Goal: Information Seeking & Learning: Learn about a topic

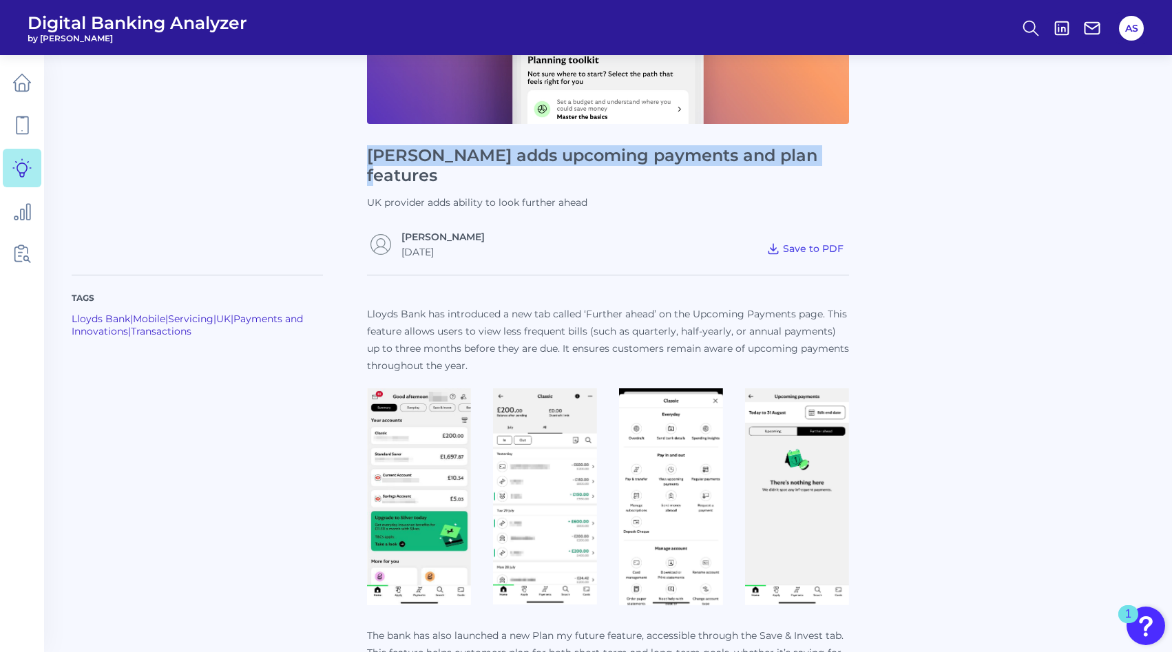
scroll to position [284, 0]
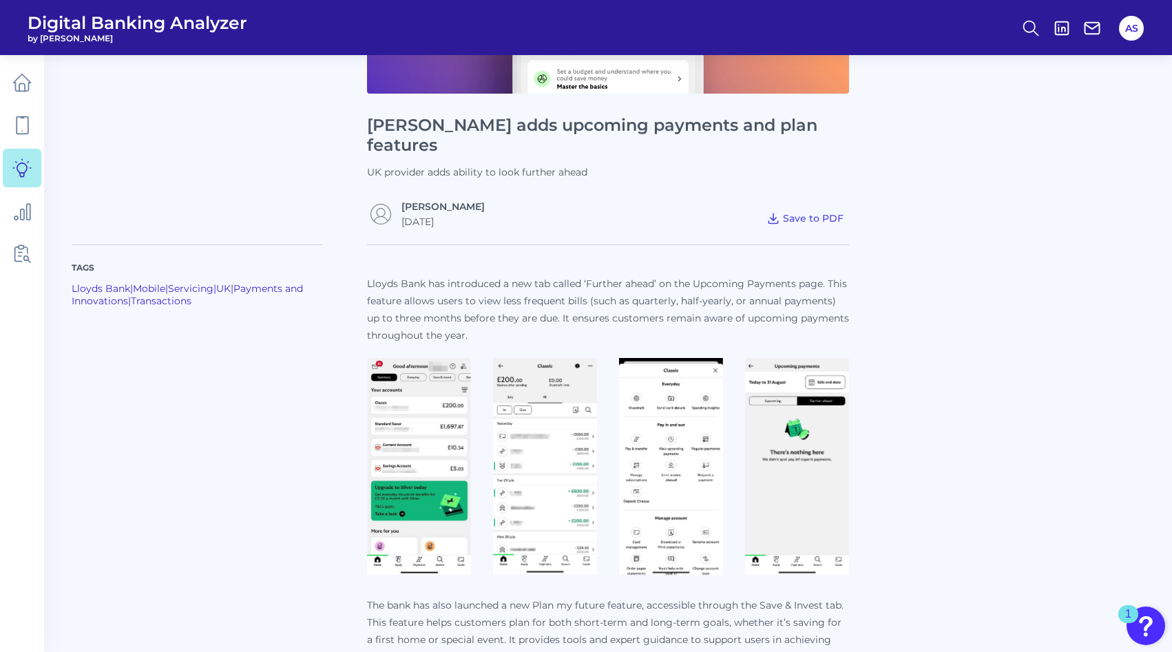
click at [801, 248] on div "Lloyds Bank has introduced a new tab called ‘Further ahead’ on the Upcoming Pay…" at bounding box center [608, 581] width 482 height 675
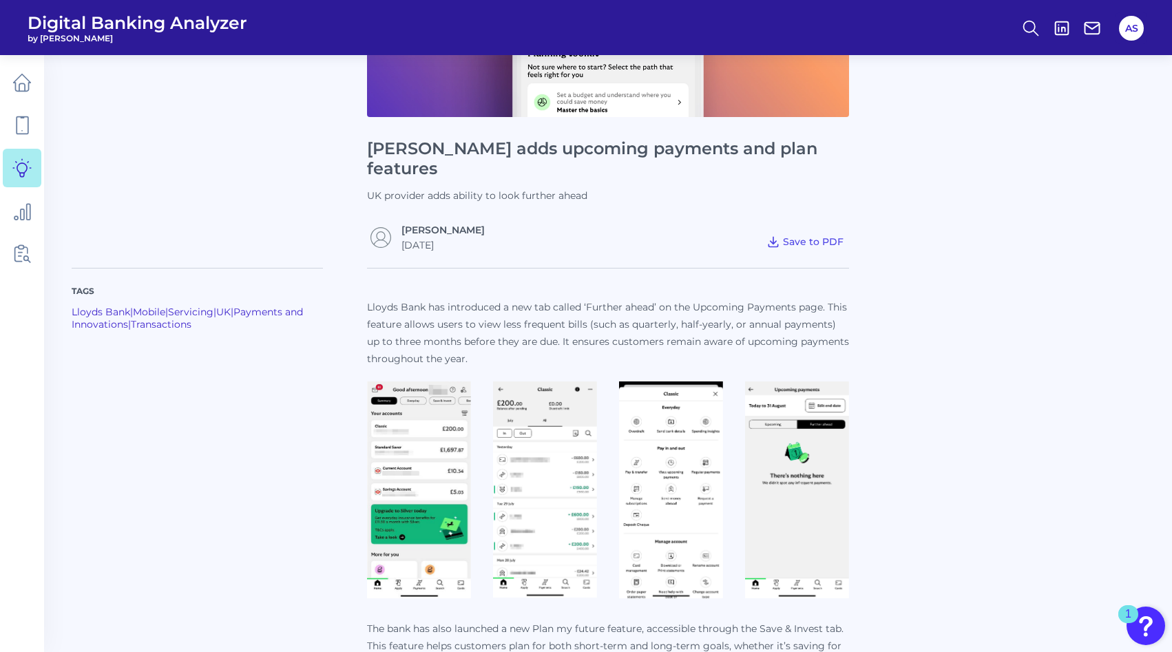
scroll to position [289, 0]
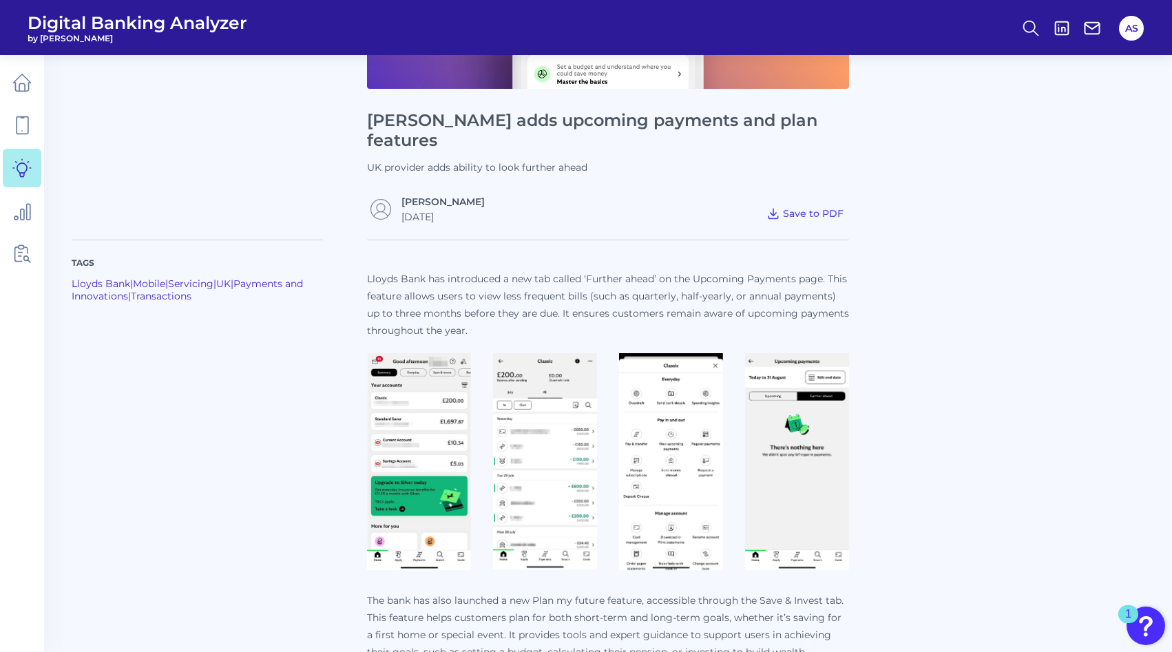
click at [379, 271] on p "Lloyds Bank has introduced a new tab called ‘Further ahead’ on the Upcoming Pay…" at bounding box center [608, 305] width 482 height 69
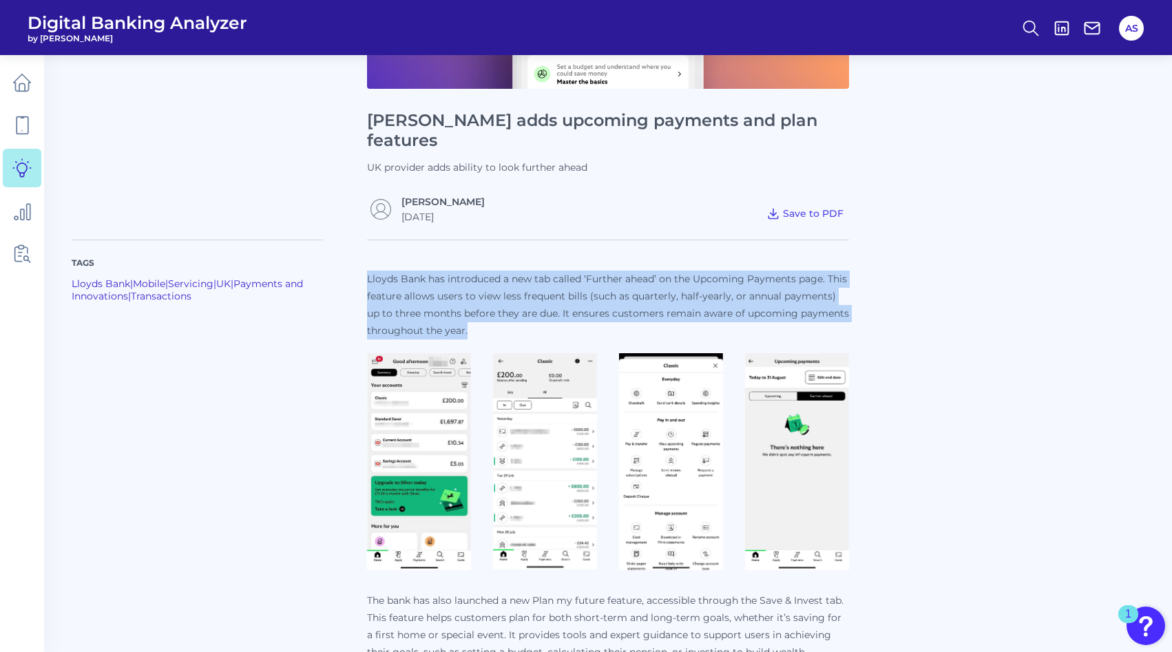
drag, startPoint x: 379, startPoint y: 260, endPoint x: 467, endPoint y: 307, distance: 99.5
click at [467, 307] on p "Lloyds Bank has introduced a new tab called ‘Further ahead’ on the Upcoming Pay…" at bounding box center [608, 305] width 482 height 69
copy p "Lloyds Bank has introduced a new tab called ‘Further ahead’ on the Upcoming Pay…"
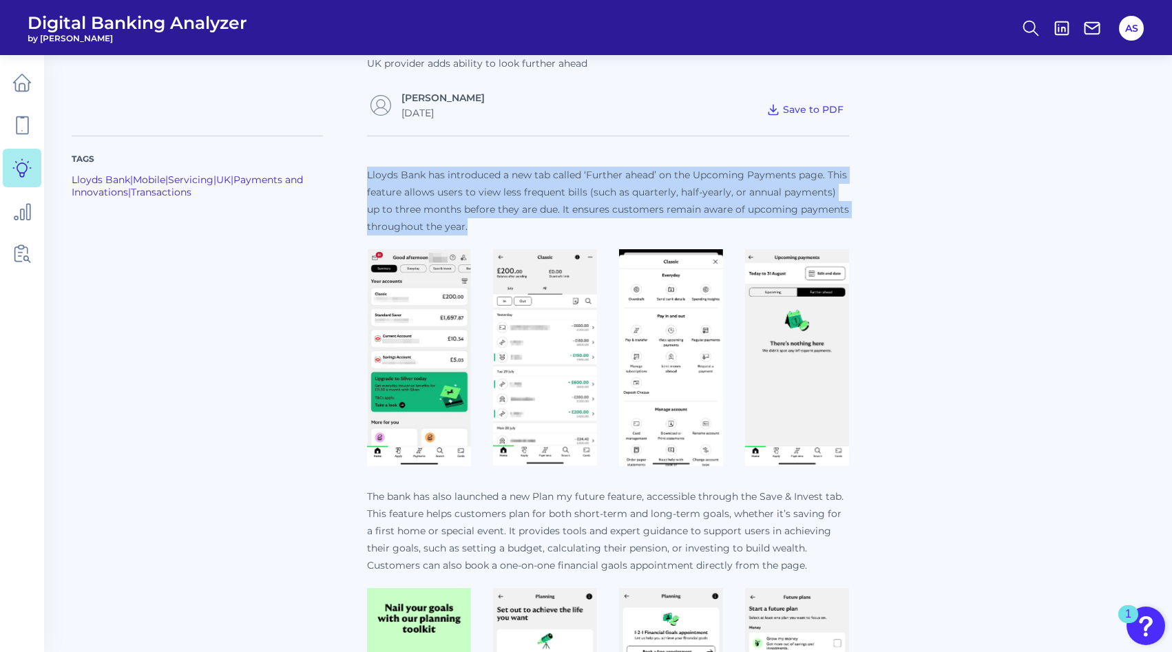
scroll to position [395, 0]
